Goal: Communication & Community: Connect with others

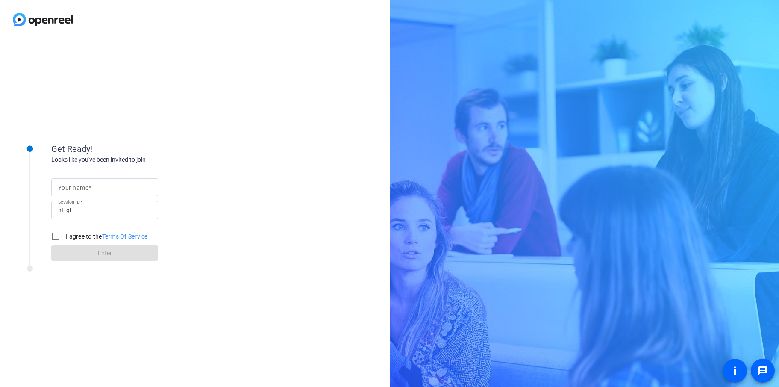
click at [77, 188] on mat-label "Your name" at bounding box center [73, 187] width 30 height 7
click at [77, 188] on input "Your name" at bounding box center [104, 187] width 93 height 10
type input "[PERSON_NAME]"
click at [54, 233] on input "I agree to the Terms Of Service" at bounding box center [55, 236] width 17 height 17
checkbox input "true"
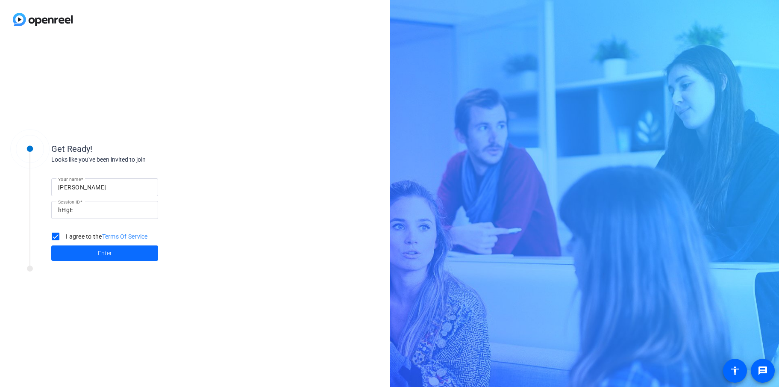
click at [90, 255] on span at bounding box center [104, 253] width 107 height 21
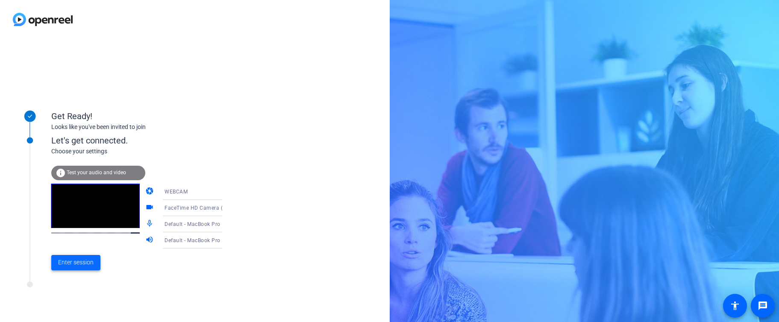
click at [72, 262] on span "Enter session" at bounding box center [75, 262] width 35 height 9
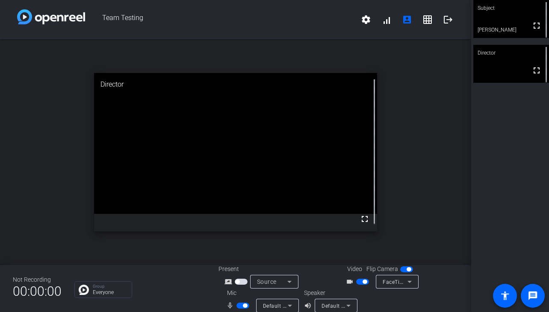
click at [392, 103] on div "open_in_new Director fullscreen" at bounding box center [235, 152] width 471 height 226
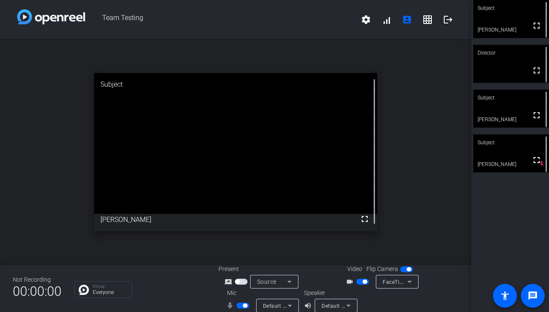
click at [362, 282] on span "button" at bounding box center [364, 282] width 4 height 4
click at [243, 306] on span "button" at bounding box center [245, 306] width 4 height 4
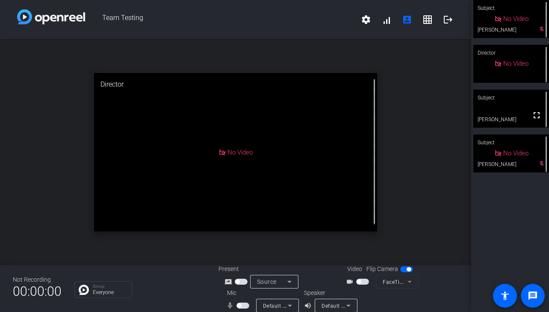
click at [495, 115] on video at bounding box center [511, 109] width 76 height 38
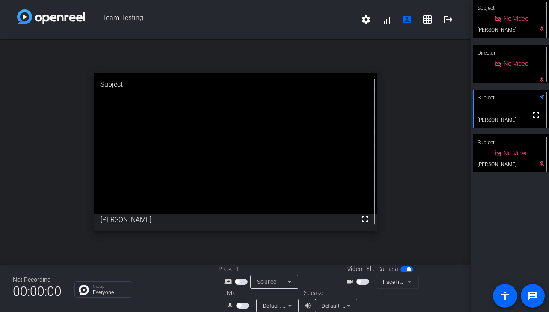
click at [240, 308] on span "button" at bounding box center [242, 306] width 13 height 6
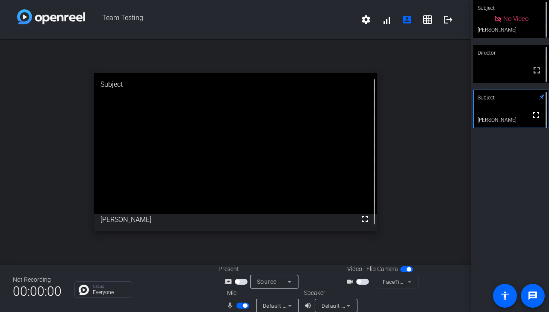
click at [240, 308] on span "button" at bounding box center [242, 306] width 13 height 6
click at [237, 305] on span "button" at bounding box center [239, 306] width 4 height 4
click at [243, 307] on span "button" at bounding box center [245, 306] width 4 height 4
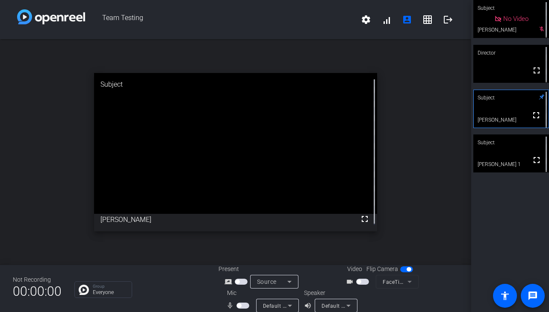
click at [357, 283] on span "button" at bounding box center [358, 282] width 4 height 4
click at [238, 306] on span "button" at bounding box center [239, 306] width 4 height 4
click at [422, 23] on mat-icon "grid_on" at bounding box center [427, 20] width 10 height 10
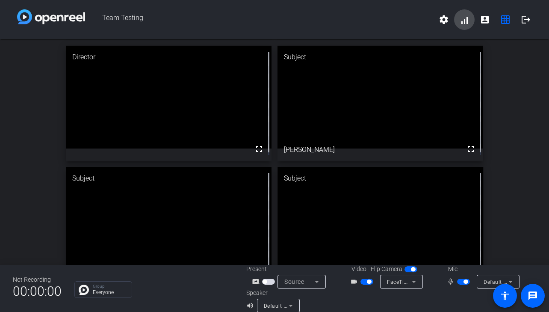
click at [454, 24] on span at bounding box center [464, 19] width 21 height 21
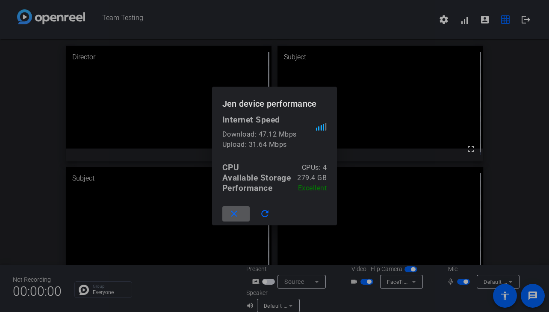
click at [497, 106] on div at bounding box center [274, 156] width 549 height 312
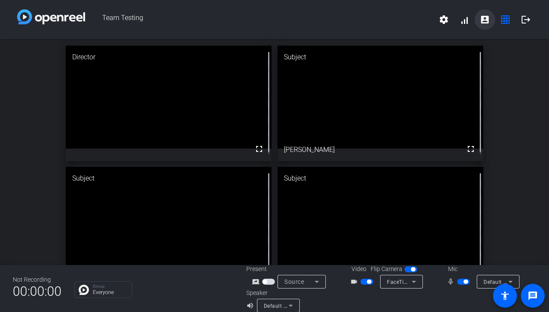
click at [482, 24] on mat-icon "account_box" at bounding box center [485, 20] width 10 height 10
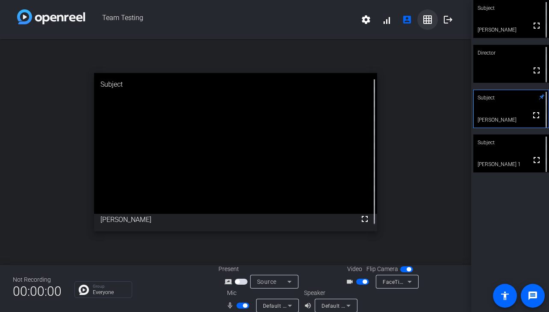
click at [424, 24] on mat-icon "grid_on" at bounding box center [427, 20] width 10 height 10
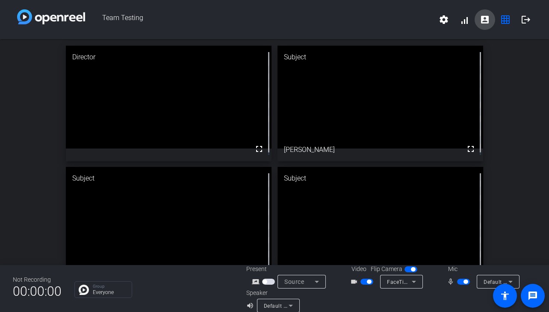
click at [483, 24] on mat-icon "account_box" at bounding box center [485, 20] width 10 height 10
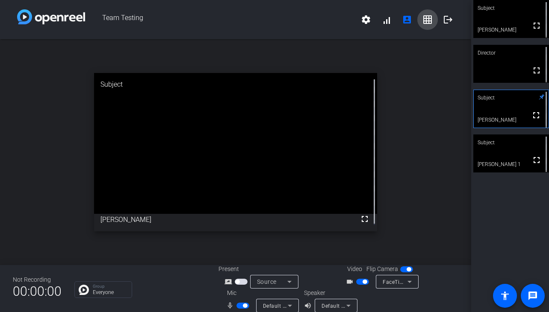
click at [425, 24] on mat-icon "grid_on" at bounding box center [427, 20] width 10 height 10
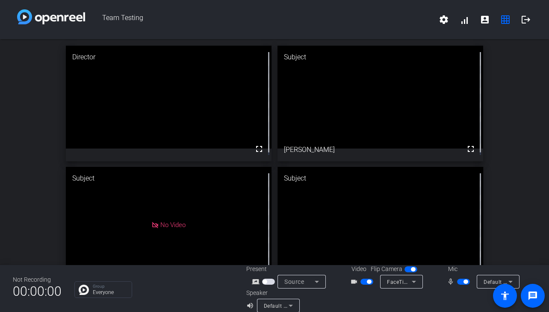
click at [463, 283] on span "button" at bounding box center [465, 282] width 4 height 4
click at [458, 282] on span "button" at bounding box center [459, 282] width 4 height 4
